Goal: Task Accomplishment & Management: Use online tool/utility

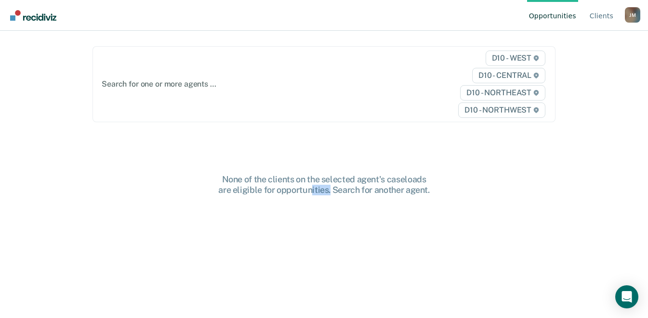
drag, startPoint x: 0, startPoint y: 0, endPoint x: 261, endPoint y: 207, distance: 333.1
click at [261, 207] on div "None of the clients on the selected agent's caseloads are eligible for opportun…" at bounding box center [323, 279] width 463 height 210
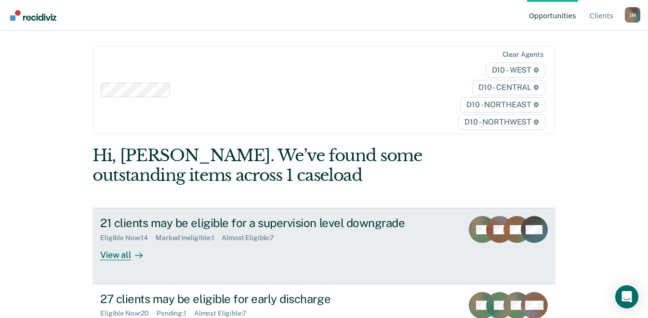
click at [210, 226] on div "21 clients may be eligible for a supervision level downgrade" at bounding box center [269, 223] width 338 height 14
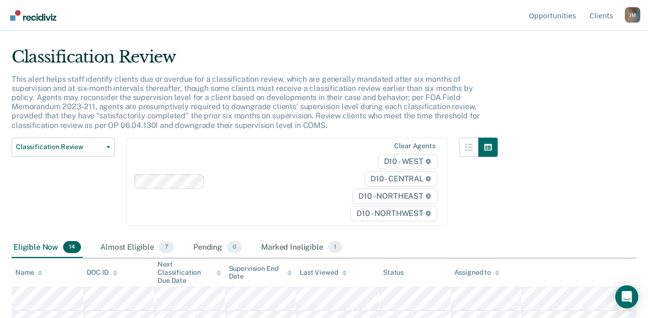
scroll to position [45, 0]
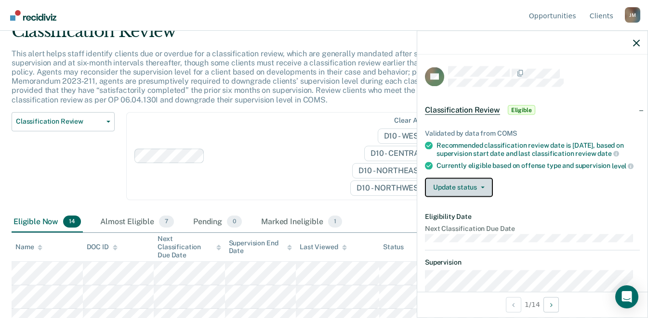
click at [483, 192] on button "Update status" at bounding box center [459, 187] width 68 height 19
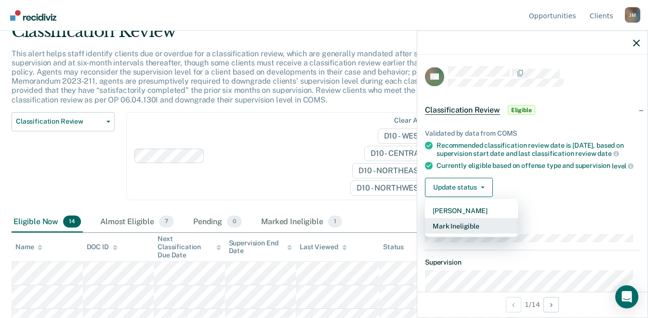
click at [471, 229] on button "Mark Ineligible" at bounding box center [471, 225] width 93 height 15
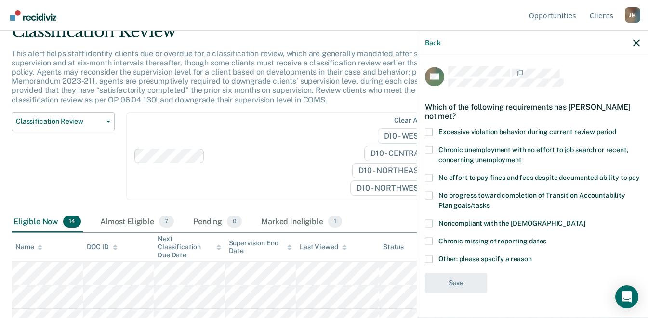
click at [429, 152] on span at bounding box center [429, 150] width 8 height 8
click at [521, 156] on input "Chronic unemployment with no effort to job search or recent, concerning unemplo…" at bounding box center [521, 156] width 0 height 0
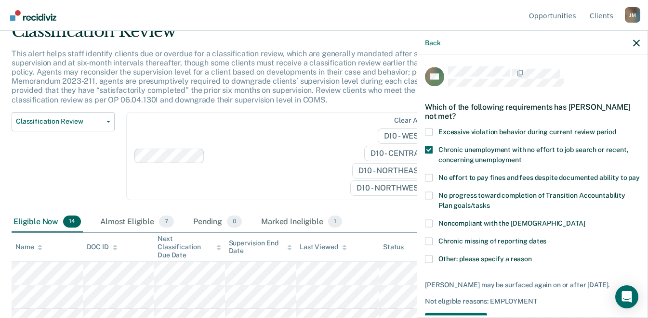
click at [425, 176] on span at bounding box center [429, 178] width 8 height 8
click at [639, 174] on input "No effort to pay fines and fees despite documented ability to pay" at bounding box center [639, 174] width 0 height 0
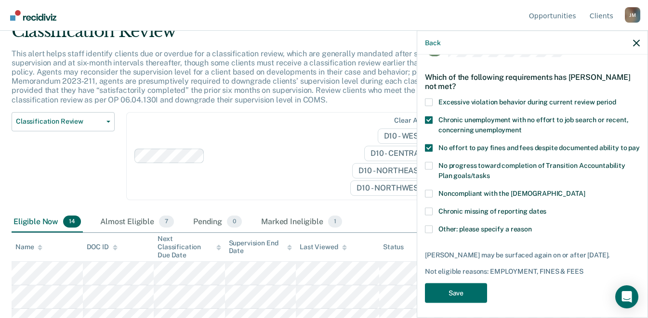
scroll to position [42, 0]
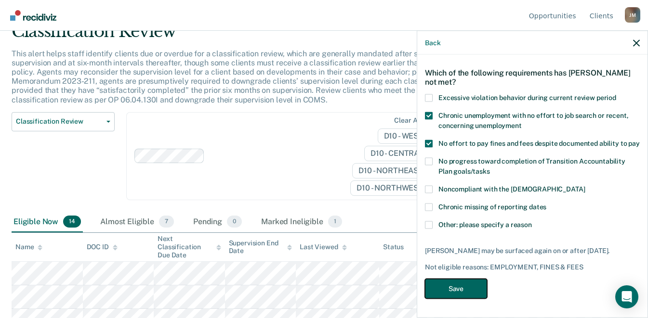
click at [467, 288] on button "Save" at bounding box center [456, 289] width 62 height 20
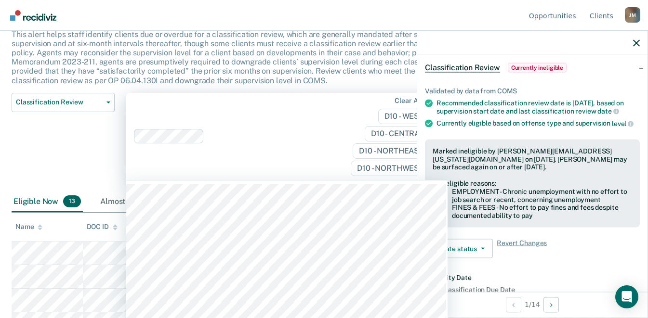
click at [275, 150] on div "Clear agents D10 - WEST D10 - CENTRAL D10 - NORTHEAST D10 - NORTHWEST" at bounding box center [286, 136] width 321 height 87
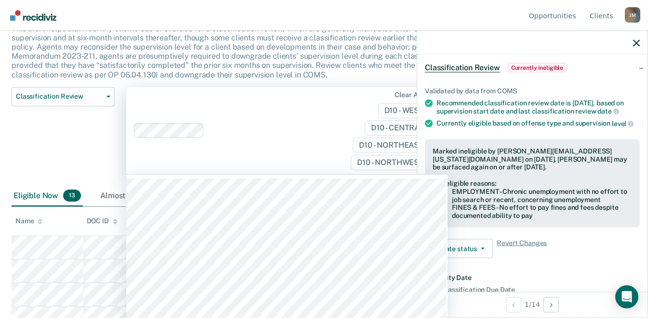
scroll to position [70, 0]
click at [87, 131] on div "Classification Review Classification Review Early Discharge Minimum Telephone R…" at bounding box center [63, 136] width 103 height 99
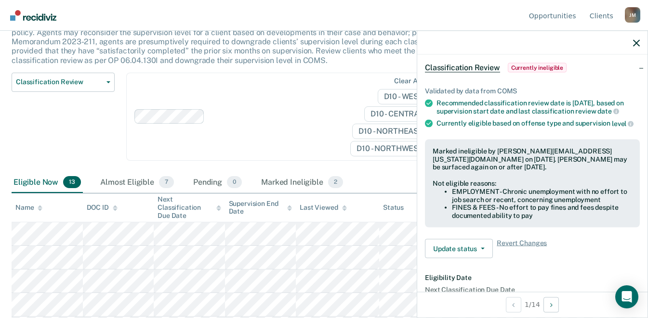
scroll to position [90, 0]
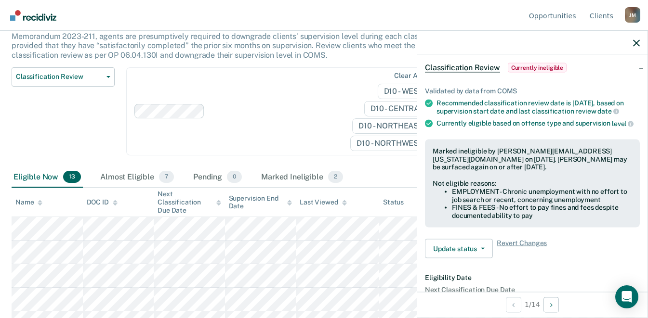
click at [633, 48] on div at bounding box center [532, 43] width 230 height 24
click at [637, 42] on icon "button" at bounding box center [636, 42] width 7 height 7
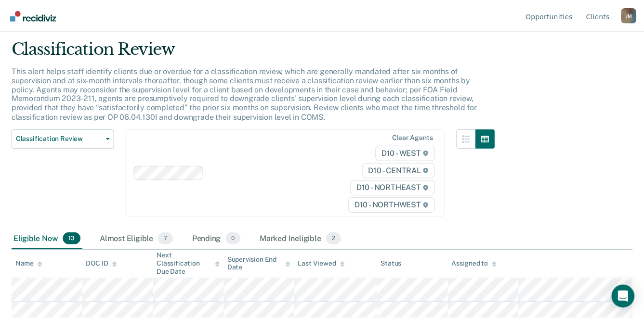
scroll to position [0, 0]
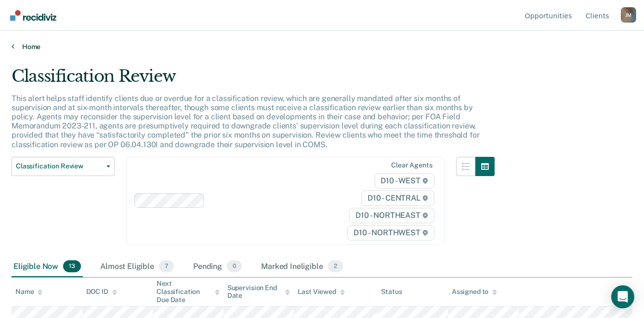
click at [17, 45] on link "Home" at bounding box center [322, 46] width 621 height 9
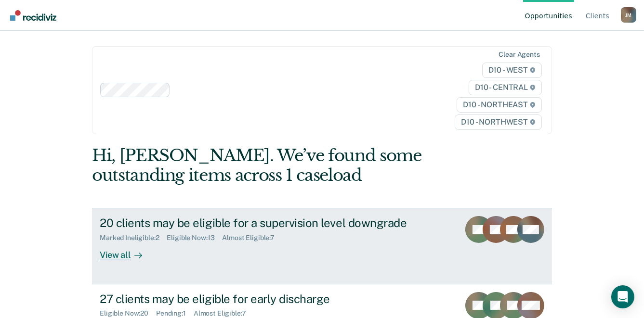
click at [202, 230] on div "Marked Ineligible : 2 Eligible Now : 13 Almost Eligible : 7" at bounding box center [269, 236] width 338 height 12
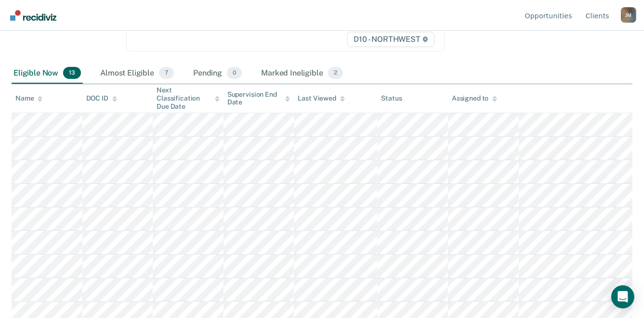
scroll to position [177, 0]
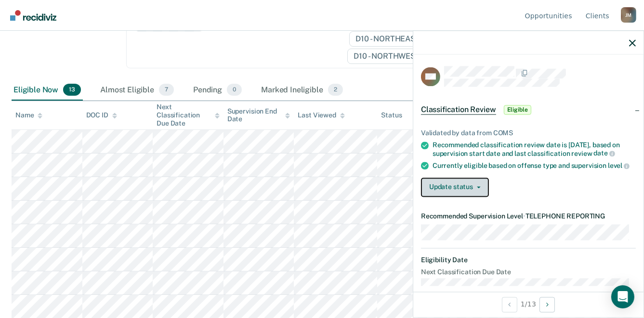
click at [480, 193] on button "Update status" at bounding box center [455, 187] width 68 height 19
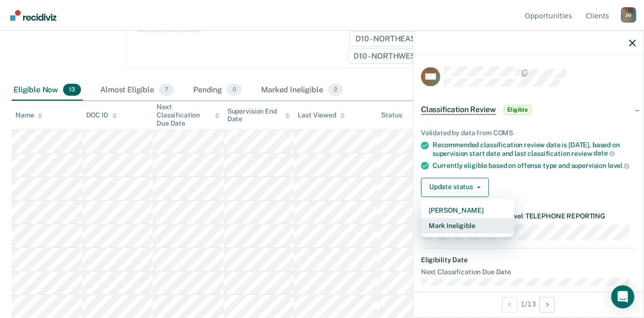
click at [468, 229] on button "Mark Ineligible" at bounding box center [467, 225] width 93 height 15
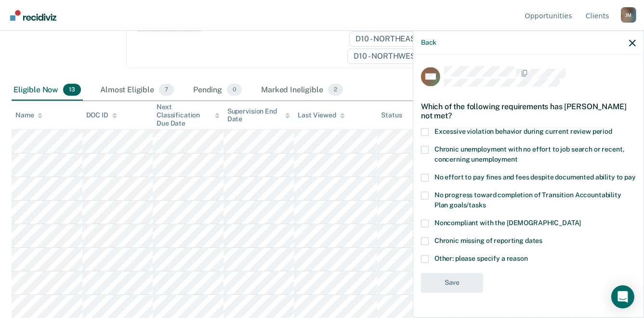
click at [427, 228] on span at bounding box center [425, 224] width 8 height 8
click at [581, 220] on input "Noncompliant with the [DEMOGRAPHIC_DATA]" at bounding box center [581, 220] width 0 height 0
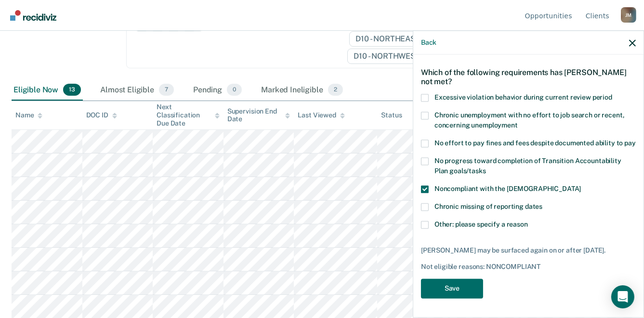
scroll to position [42, 0]
click at [456, 286] on button "Save" at bounding box center [452, 289] width 62 height 20
